Goal: Transaction & Acquisition: Purchase product/service

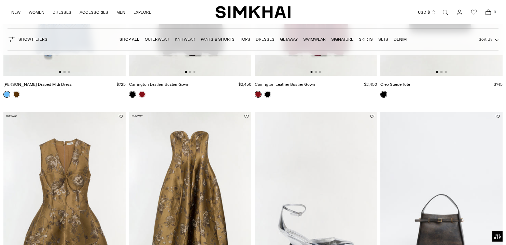
scroll to position [935, 0]
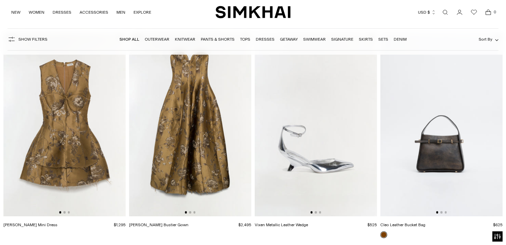
click at [161, 39] on link "Outerwear" at bounding box center [157, 39] width 25 height 5
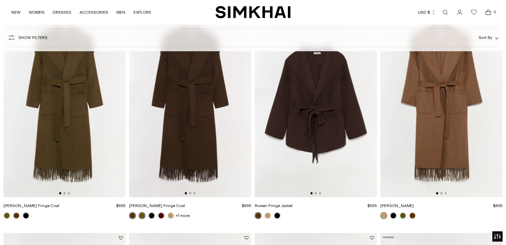
scroll to position [82, 0]
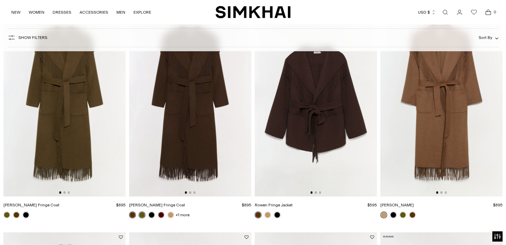
click at [435, 135] on img at bounding box center [441, 104] width 122 height 183
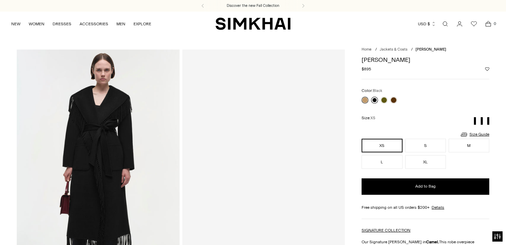
click at [374, 100] on link at bounding box center [374, 100] width 7 height 7
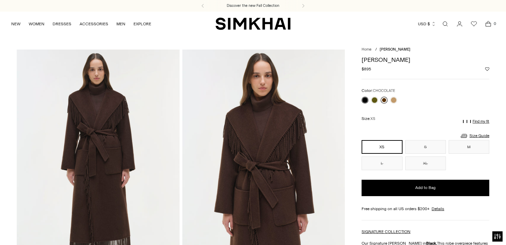
click at [383, 98] on link at bounding box center [383, 100] width 7 height 7
